Goal: Information Seeking & Learning: Learn about a topic

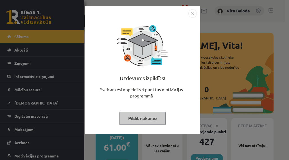
click at [154, 118] on button "Pildīt nākamo" at bounding box center [142, 118] width 46 height 13
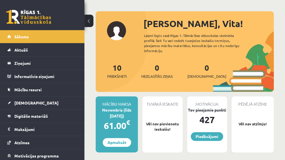
scroll to position [22, 0]
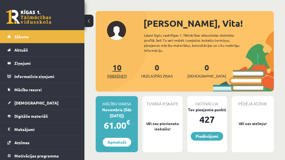
click at [118, 64] on link "10 Priekšmeti" at bounding box center [116, 70] width 19 height 17
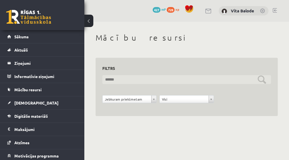
click at [130, 80] on input "text" at bounding box center [186, 79] width 169 height 9
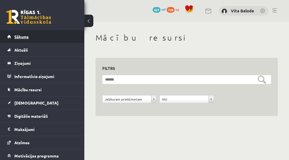
click at [40, 39] on link "Sākums" at bounding box center [42, 36] width 70 height 13
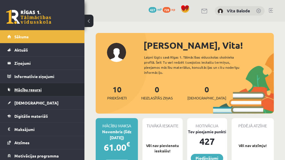
click at [39, 89] on span "Mācību resursi" at bounding box center [27, 89] width 27 height 5
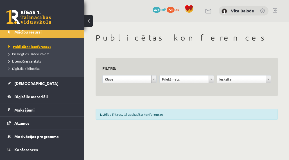
scroll to position [58, 0]
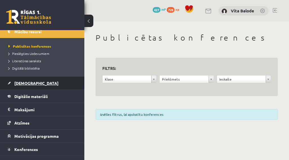
click at [30, 84] on span "[DEMOGRAPHIC_DATA]" at bounding box center [36, 82] width 44 height 5
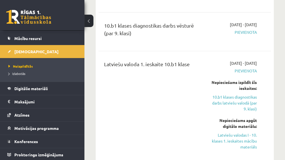
scroll to position [517, 0]
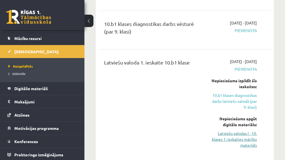
click at [251, 130] on link "Latviešu valodas I - 10. klases 1. ieskaites mācību materiāls" at bounding box center [233, 139] width 45 height 18
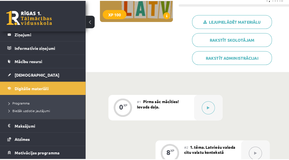
scroll to position [94, 0]
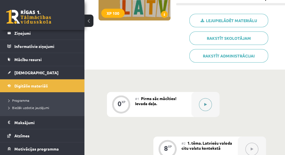
click at [207, 104] on button at bounding box center [205, 104] width 13 height 13
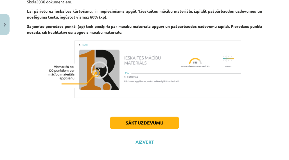
scroll to position [392, 0]
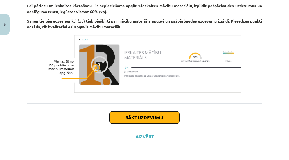
click at [135, 115] on button "Sākt uzdevumu" at bounding box center [145, 117] width 70 height 12
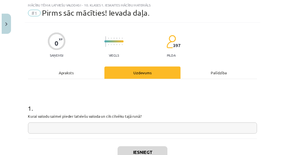
scroll to position [54, 0]
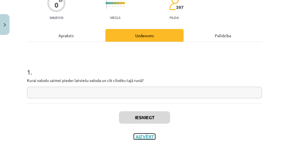
click at [144, 136] on button "Aizvērt" at bounding box center [144, 137] width 21 height 6
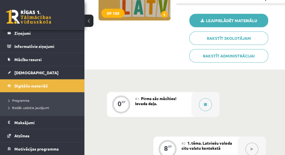
click at [227, 22] on link "Lejupielādēt materiālu" at bounding box center [228, 20] width 79 height 13
